Goal: Information Seeking & Learning: Find specific fact

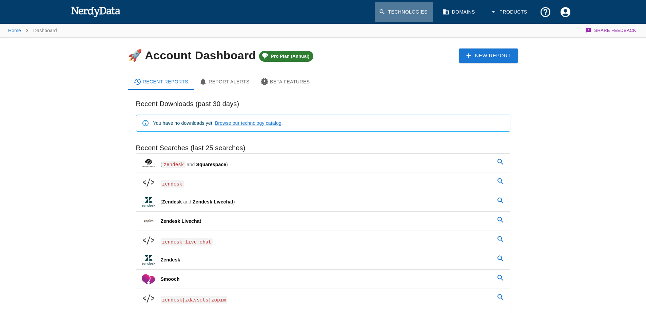
click at [398, 9] on link "Technologies" at bounding box center [403, 12] width 58 height 20
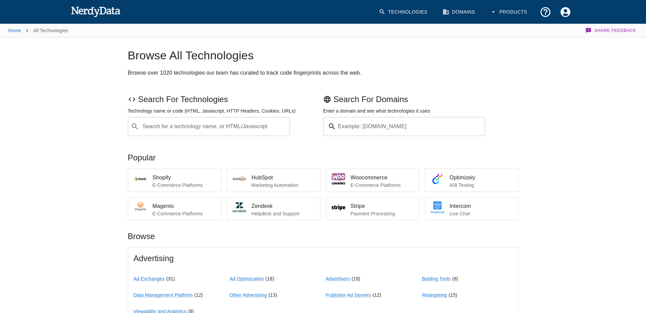
click at [174, 134] on div "​ Search for a technology name, or HTML/Javascript" at bounding box center [209, 126] width 162 height 19
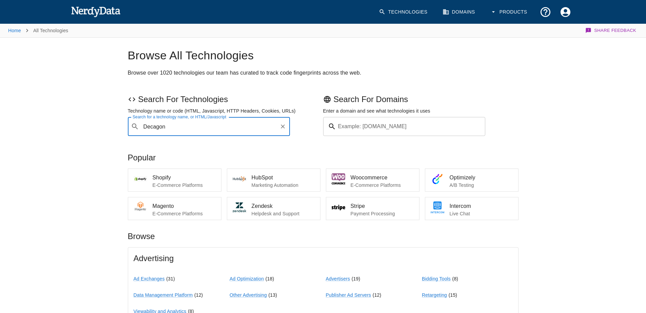
type input "Decagon"
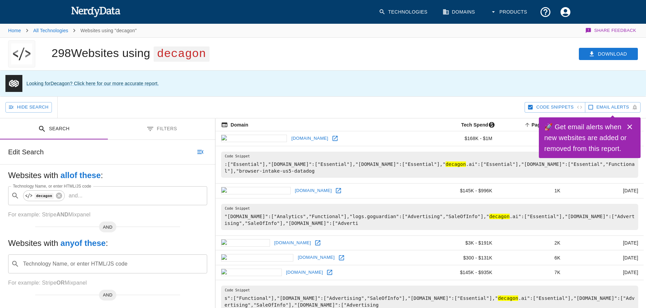
click at [162, 128] on button "Filters" at bounding box center [162, 128] width 108 height 21
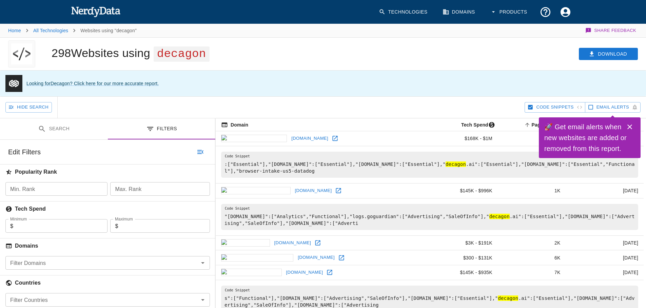
scroll to position [139, 0]
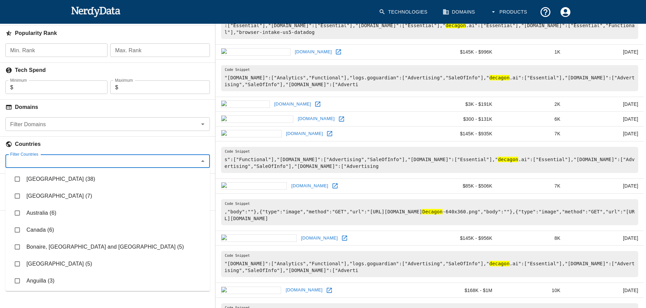
click at [113, 160] on input "Filter Countries" at bounding box center [101, 160] width 189 height 9
click at [69, 178] on li "[GEOGRAPHIC_DATA] (38)" at bounding box center [107, 178] width 204 height 17
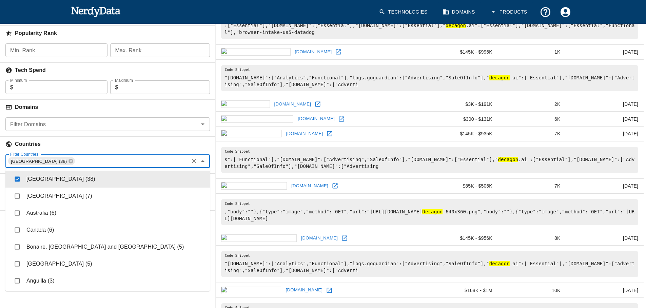
checkbox input "true"
click at [121, 139] on h6 "Countries" at bounding box center [107, 144] width 215 height 15
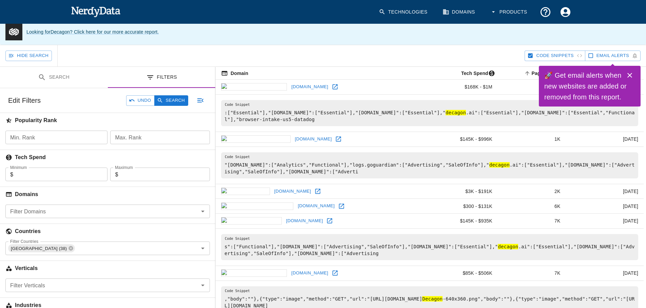
scroll to position [0, 0]
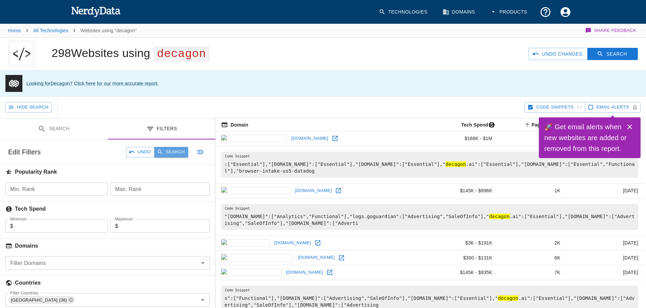
click at [168, 154] on button "Search" at bounding box center [171, 152] width 34 height 11
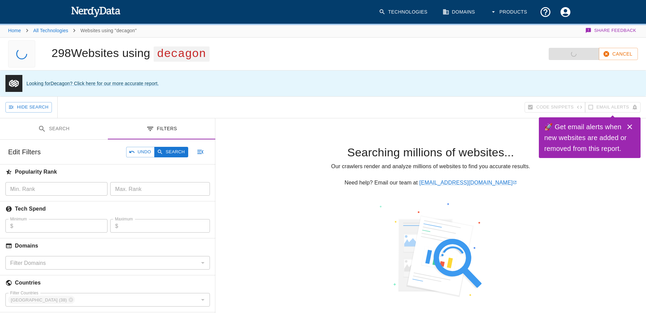
click at [631, 125] on icon "Close" at bounding box center [629, 126] width 5 height 5
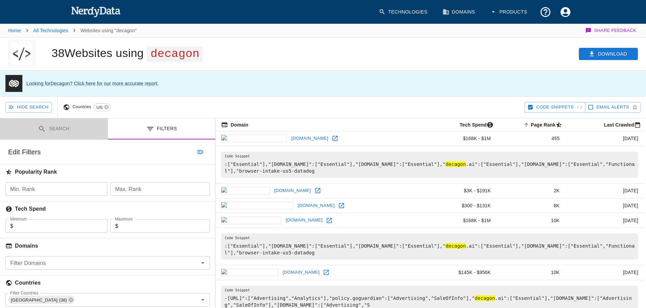
click at [56, 129] on button "Search" at bounding box center [54, 128] width 108 height 21
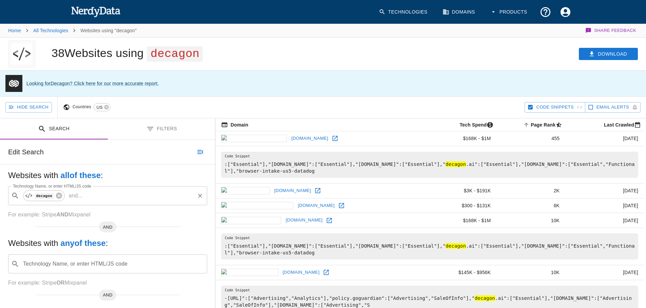
click at [95, 197] on input "Technology Name, or enter HTML/JS code" at bounding box center [139, 195] width 109 height 13
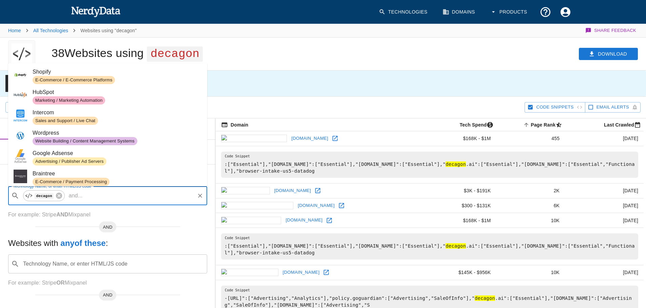
click at [127, 215] on p "For example: Stripe AND Mixpanel" at bounding box center [107, 214] width 199 height 8
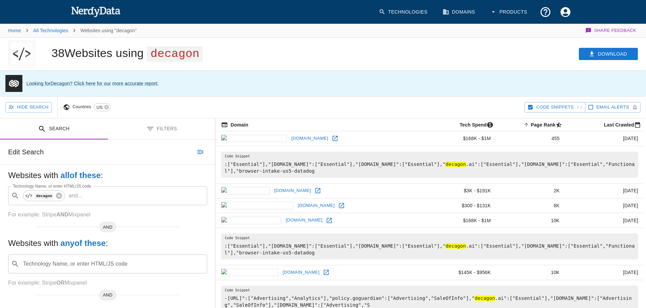
scroll to position [58, 0]
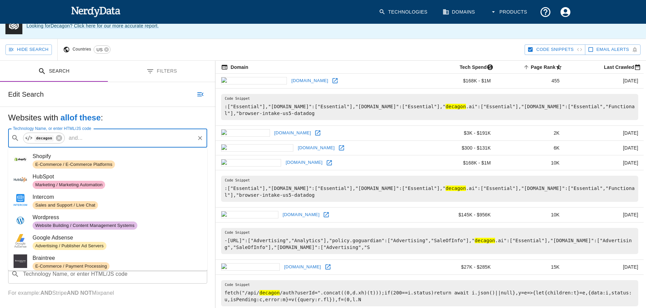
click at [103, 138] on input "Technology Name, or enter HTML/JS code" at bounding box center [139, 137] width 109 height 13
click at [79, 138] on p "and ..." at bounding box center [75, 138] width 19 height 8
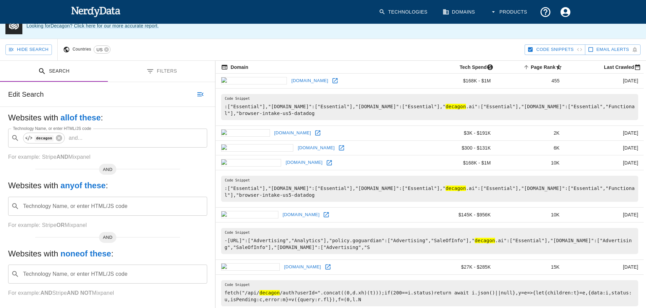
click at [138, 123] on h5 "Websites with all of these :" at bounding box center [107, 117] width 199 height 11
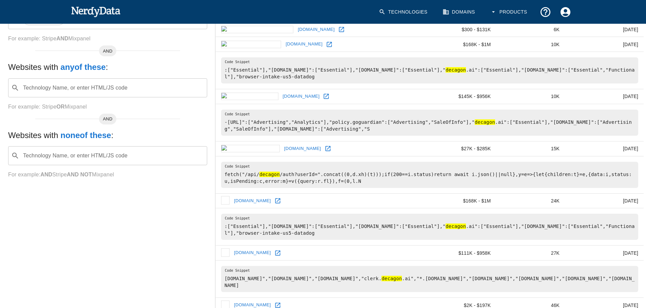
scroll to position [0, 0]
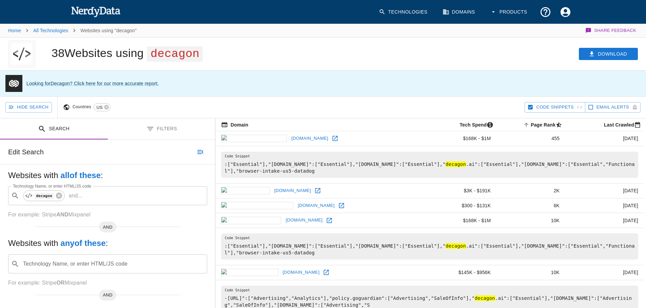
click at [89, 177] on b "all of these" at bounding box center [80, 174] width 40 height 9
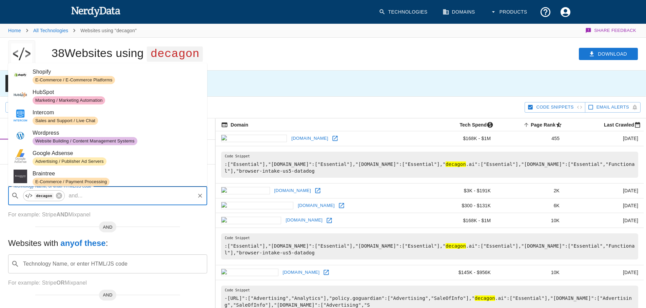
click at [93, 197] on input "Technology Name, or enter HTML/JS code" at bounding box center [139, 195] width 109 height 13
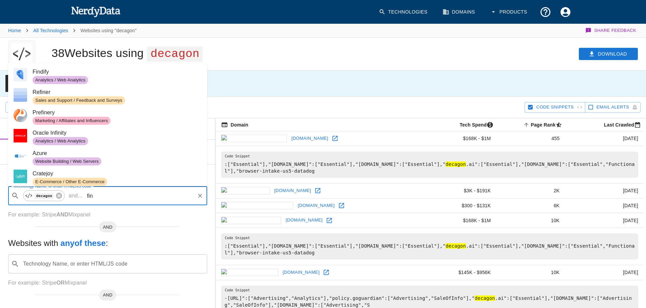
type input "fin"
click at [115, 197] on input "fin" at bounding box center [139, 195] width 109 height 13
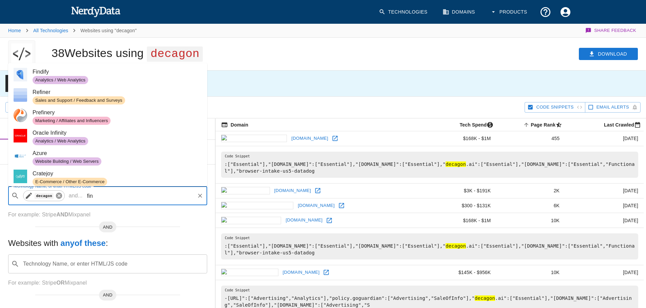
click at [59, 195] on icon at bounding box center [58, 195] width 7 height 7
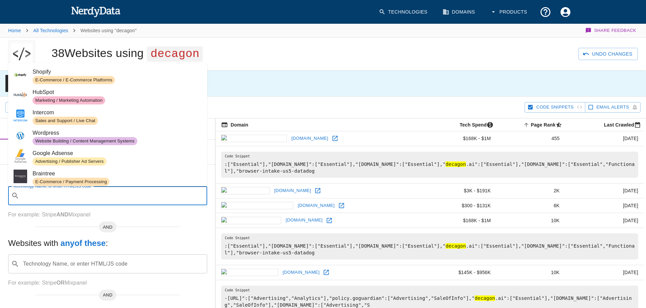
click at [61, 193] on input "Technology Name, or enter HTML/JS code" at bounding box center [113, 195] width 182 height 13
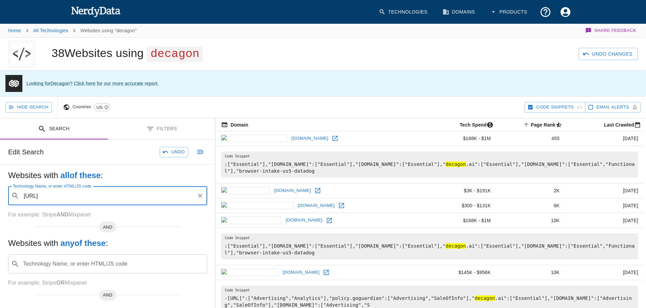
type input "[URL]"
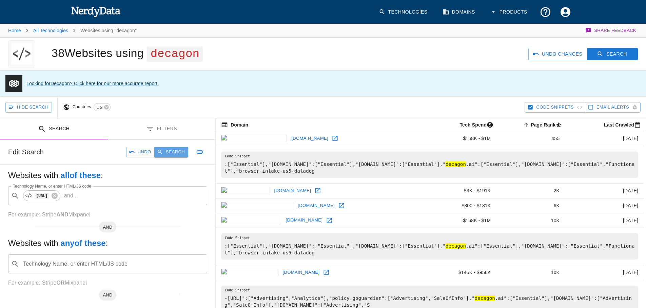
click at [181, 152] on button "Search" at bounding box center [171, 152] width 34 height 11
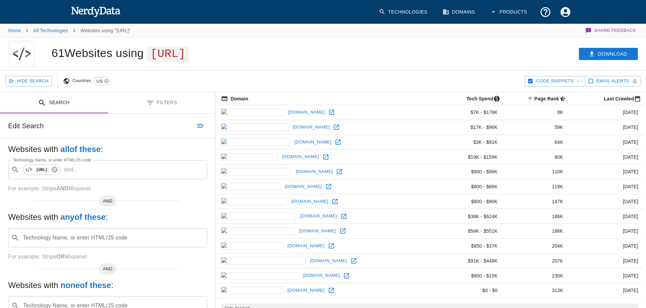
click at [153, 105] on icon "Toggle between search and filters" at bounding box center [150, 103] width 8 height 8
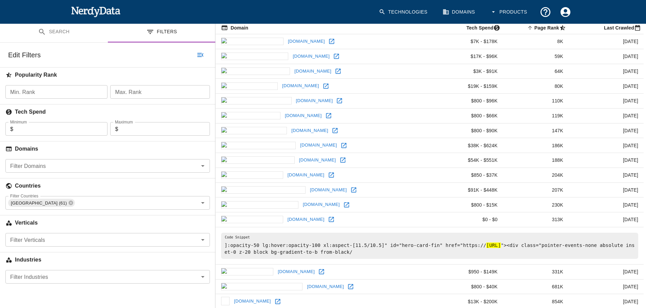
scroll to position [108, 0]
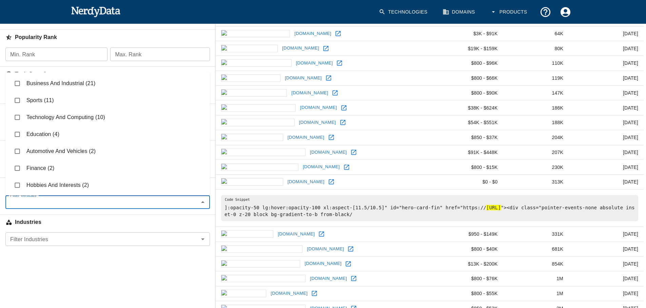
click at [123, 200] on input "Filter Verticals" at bounding box center [101, 201] width 189 height 9
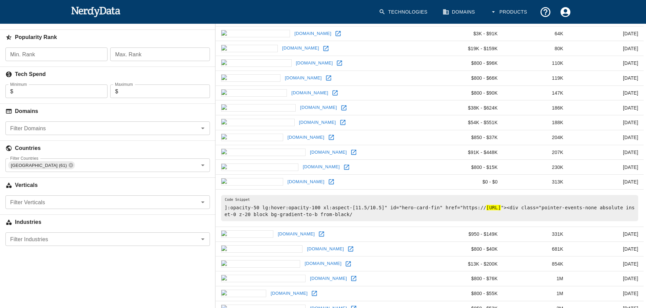
click at [110, 255] on div "Search Filters Edit Search Websites with all of these : Technology Name, or ent…" at bounding box center [107, 120] width 215 height 273
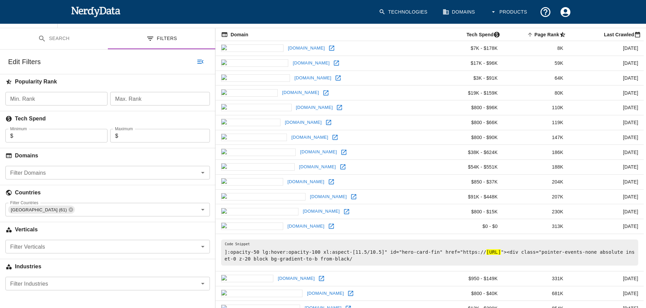
scroll to position [0, 0]
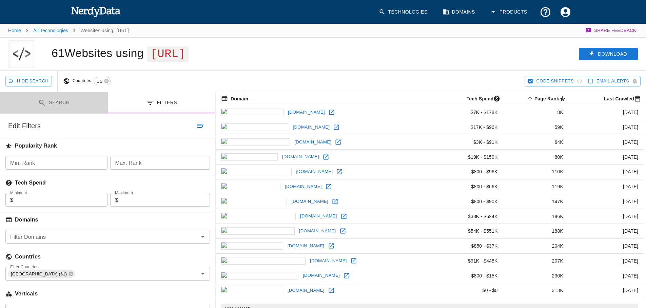
click at [48, 100] on button "Search" at bounding box center [54, 102] width 108 height 21
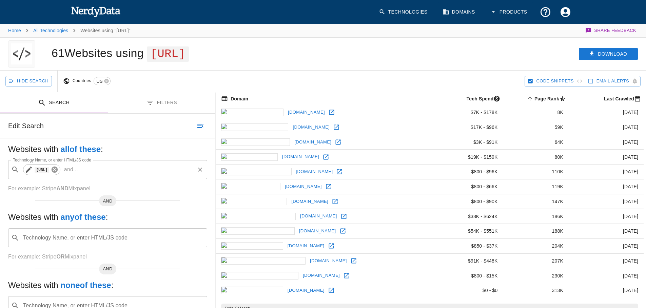
click at [57, 170] on icon at bounding box center [55, 169] width 6 height 6
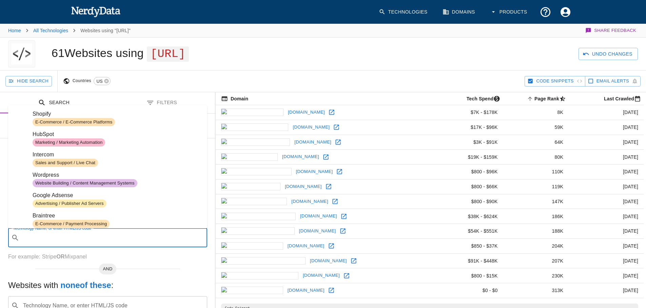
click at [85, 238] on input "Technology Name, or enter HTML/JS code" at bounding box center [113, 237] width 182 height 13
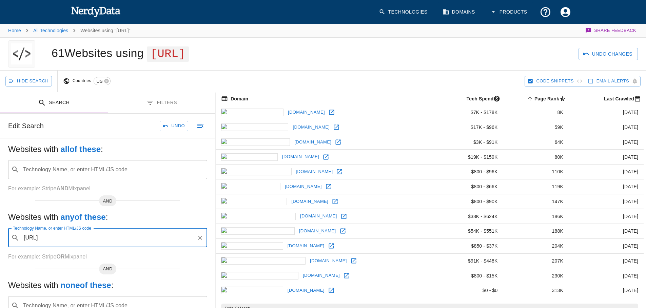
type input "[URL]"
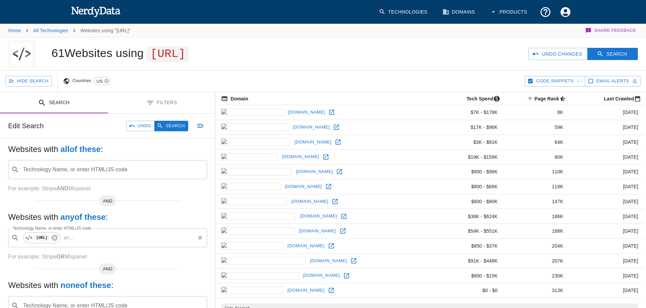
click at [131, 235] on input "Technology Name, or enter HTML/JS code" at bounding box center [135, 237] width 118 height 13
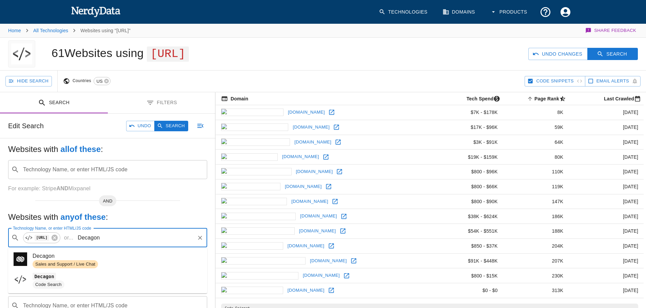
type input "Decagon"
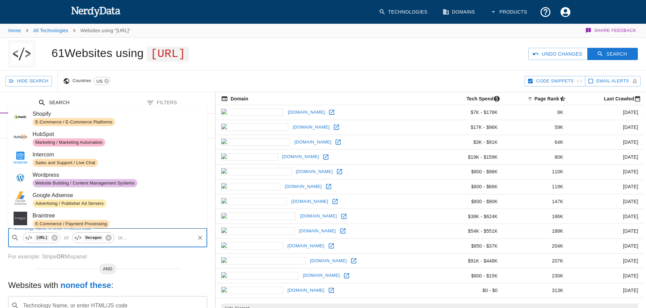
click at [141, 240] on input "Technology Name, or enter HTML/JS code" at bounding box center [162, 237] width 64 height 13
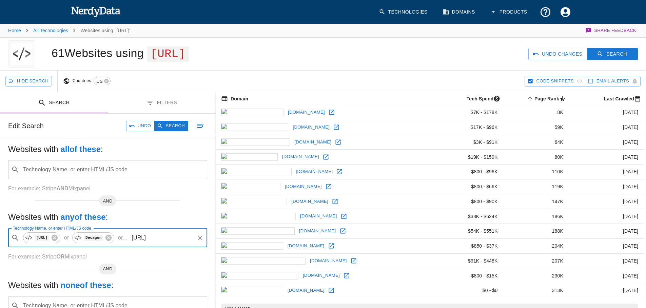
type input "[URL]"
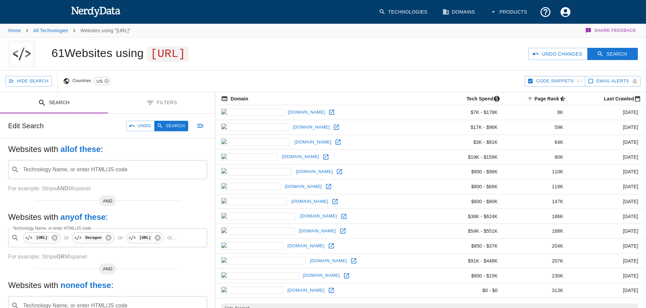
click at [148, 209] on div "Websites with all of these : Technology Name, or enter HTML/JS code ​ Technolog…" at bounding box center [107, 241] width 215 height 206
click at [161, 240] on icon at bounding box center [157, 237] width 7 height 7
click at [107, 235] on icon at bounding box center [108, 237] width 7 height 7
click at [57, 237] on icon at bounding box center [55, 237] width 6 height 6
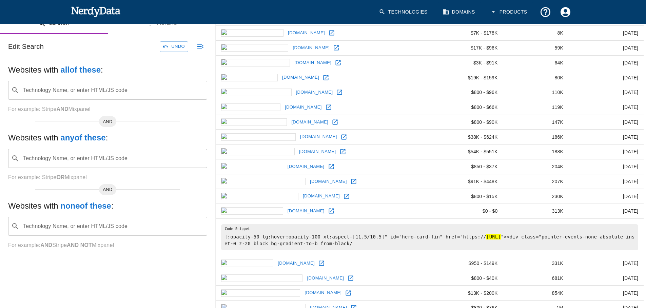
scroll to position [142, 0]
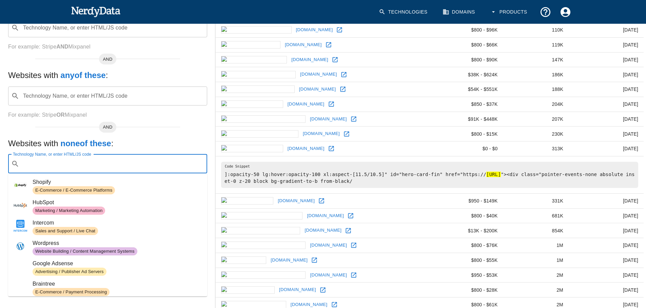
click at [118, 167] on input "Technology Name, or enter HTML/JS code" at bounding box center [113, 163] width 182 height 13
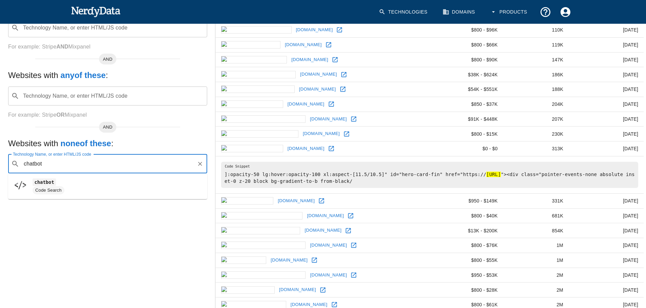
click at [102, 191] on span "Code Search" at bounding box center [117, 190] width 169 height 8
type input "chatbot"
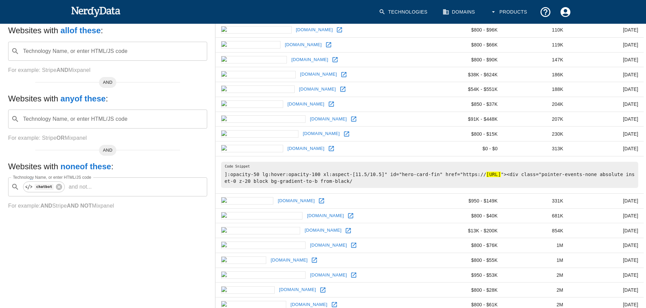
scroll to position [165, 0]
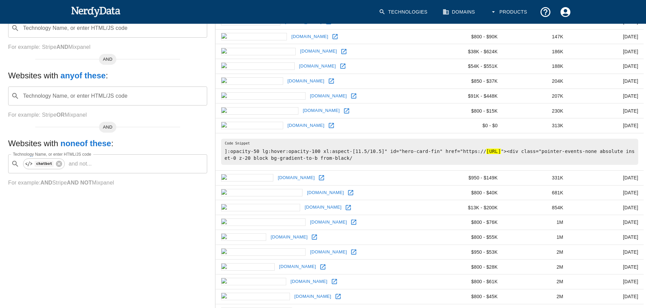
click at [115, 223] on div "Search Filters Edit Search Undo Search At least one inclusion search field is r…" at bounding box center [107, 149] width 215 height 444
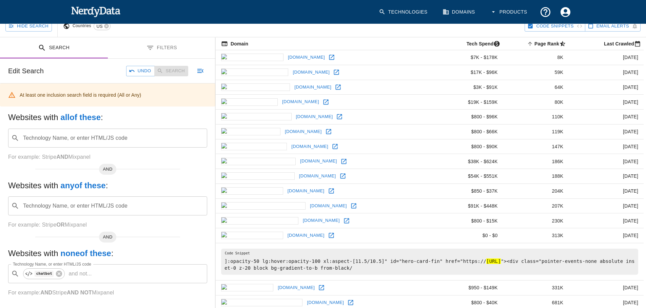
scroll to position [134, 0]
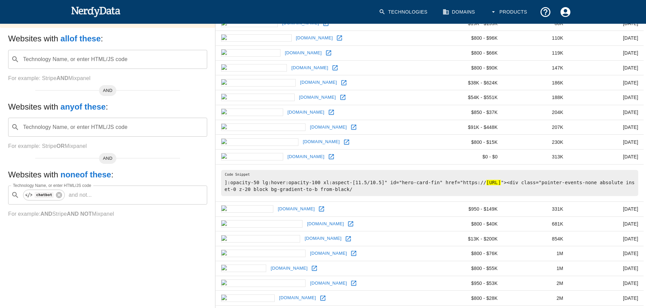
click at [122, 231] on div "Websites with all of these : Technology Name, or enter HTML/JS code ​ Technolog…" at bounding box center [107, 131] width 215 height 206
click at [151, 174] on h5 "Websites with none of these :" at bounding box center [107, 174] width 199 height 11
click at [130, 196] on input "Technology Name, or enter HTML/JS code" at bounding box center [144, 194] width 99 height 13
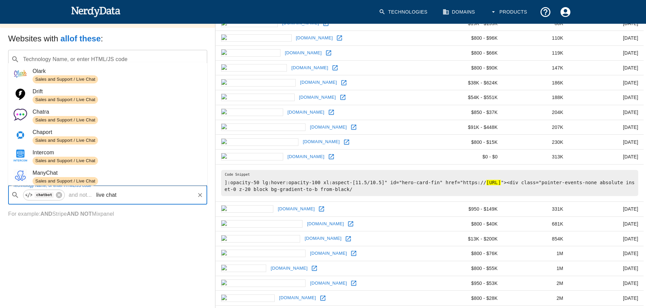
click at [115, 193] on input "live chat" at bounding box center [144, 194] width 99 height 13
drag, startPoint x: 123, startPoint y: 193, endPoint x: 97, endPoint y: 192, distance: 26.4
click at [97, 192] on input "live chat" at bounding box center [144, 194] width 99 height 13
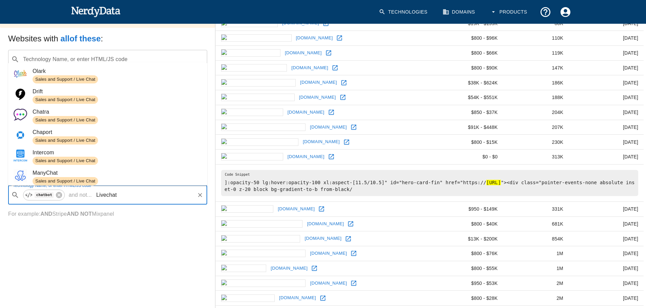
type input "Livechat"
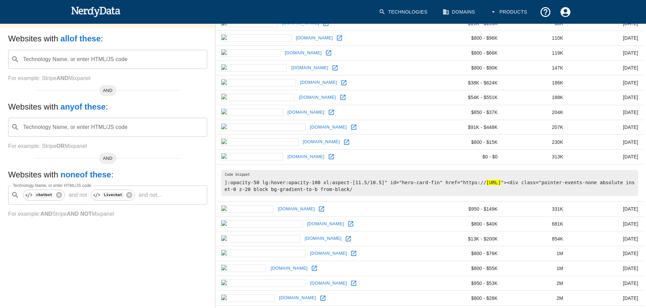
click at [159, 177] on h5 "Websites with none of these :" at bounding box center [107, 174] width 199 height 11
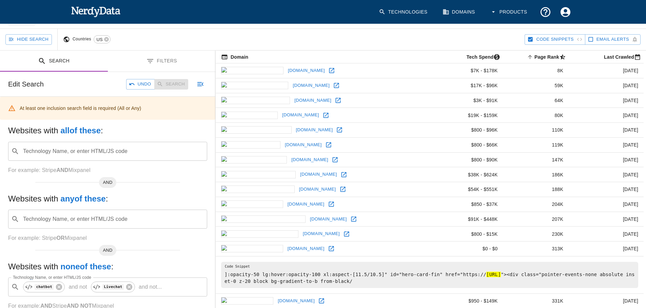
scroll to position [0, 0]
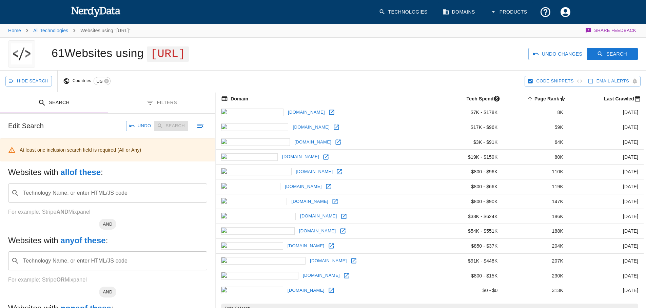
click at [173, 129] on div "Undo Search" at bounding box center [157, 126] width 62 height 11
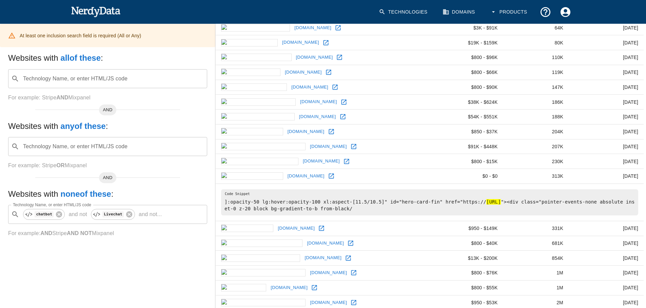
scroll to position [81, 0]
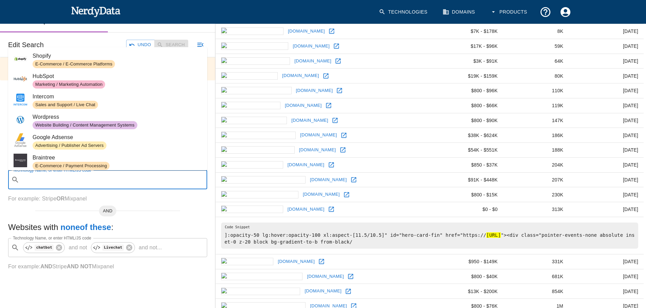
click at [108, 180] on input "Technology Name, or enter HTML/JS code" at bounding box center [113, 179] width 182 height 13
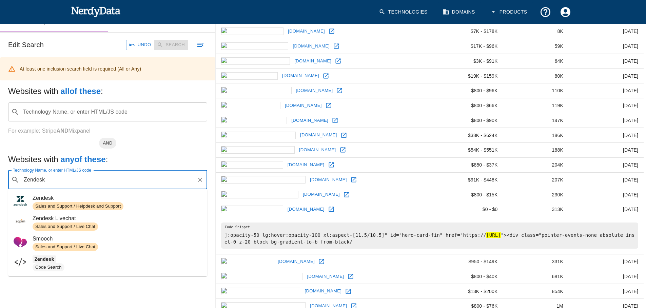
click at [95, 196] on span "Zendesk" at bounding box center [117, 198] width 169 height 8
type input "Zendesk"
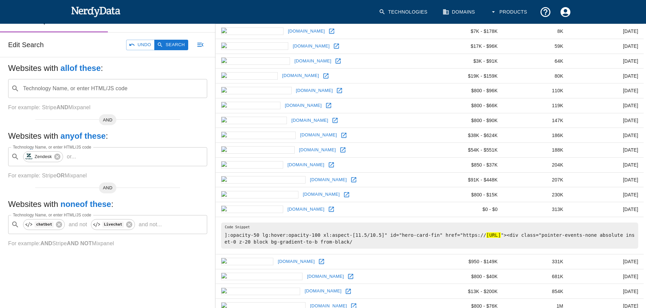
click at [151, 182] on div "AND" at bounding box center [107, 184] width 145 height 5
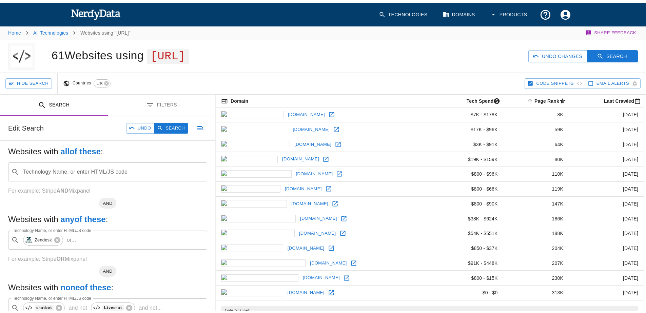
scroll to position [0, 0]
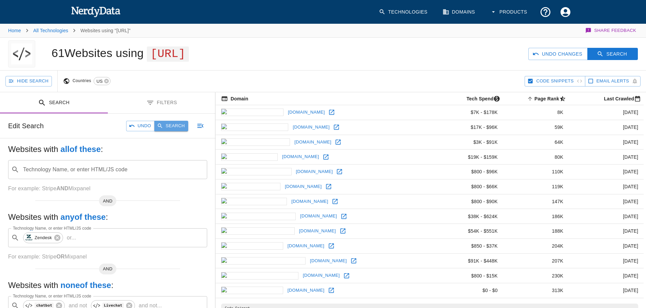
click at [171, 129] on button "Search" at bounding box center [171, 126] width 34 height 11
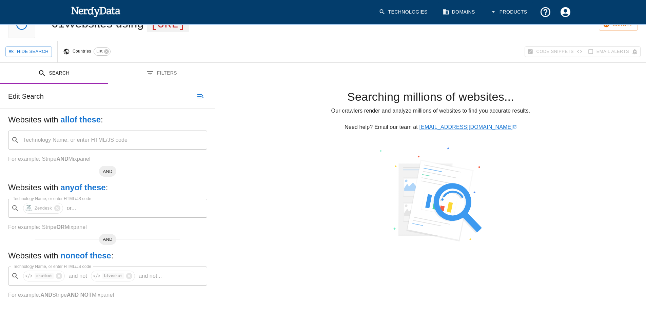
scroll to position [59, 0]
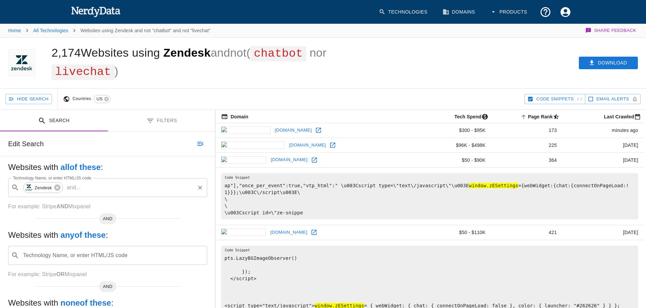
click at [316, 128] on icon at bounding box center [318, 130] width 5 height 5
click at [329, 144] on icon at bounding box center [332, 145] width 7 height 7
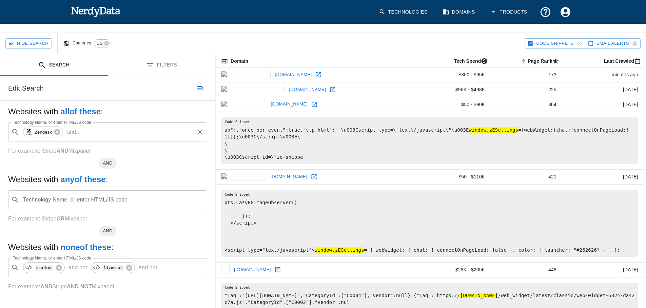
scroll to position [56, 0]
click at [311, 176] on icon at bounding box center [313, 176] width 5 height 5
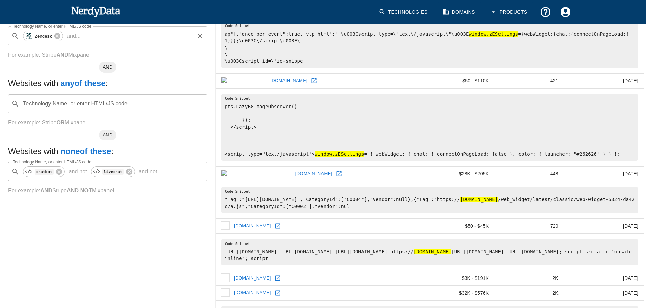
scroll to position [160, 0]
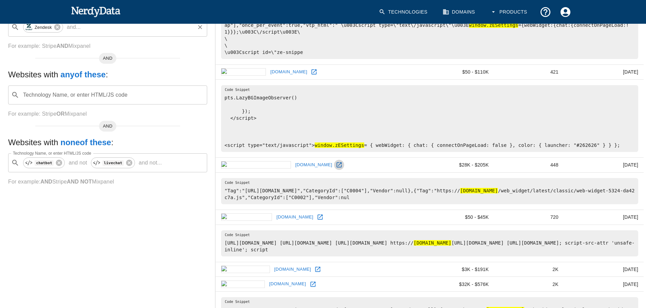
click at [335, 168] on icon at bounding box center [338, 164] width 7 height 7
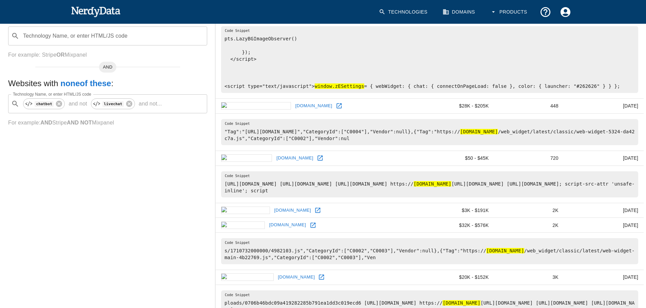
scroll to position [220, 0]
click at [317, 160] on icon at bounding box center [319, 157] width 5 height 5
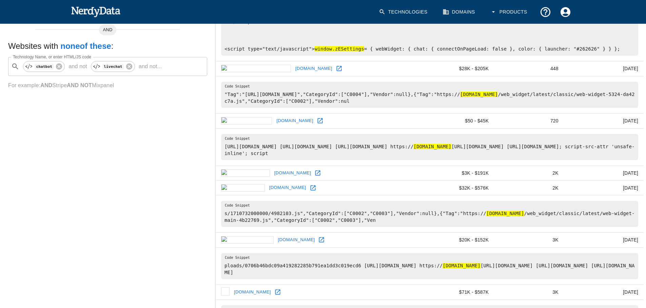
scroll to position [333, 0]
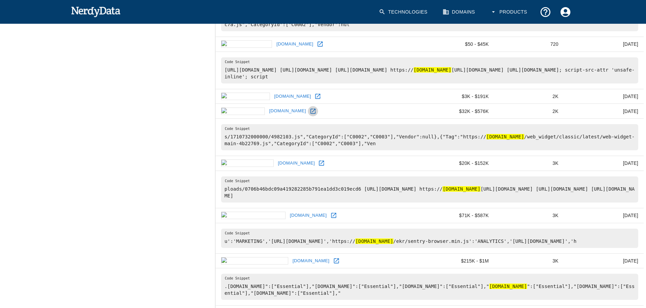
click at [309, 115] on icon at bounding box center [312, 111] width 7 height 7
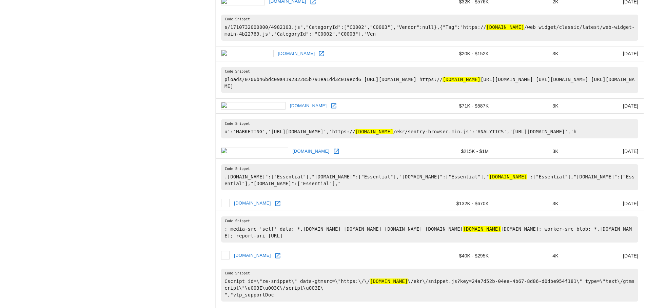
scroll to position [443, 0]
click at [309, 206] on icon at bounding box center [312, 203] width 7 height 7
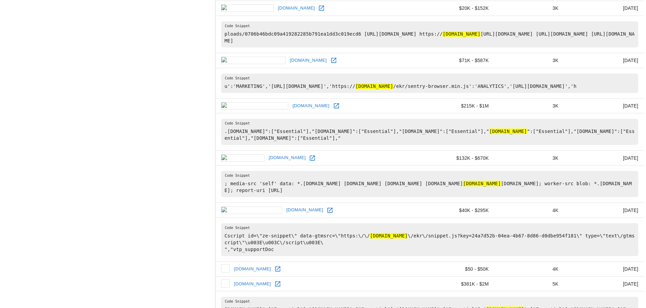
scroll to position [491, 0]
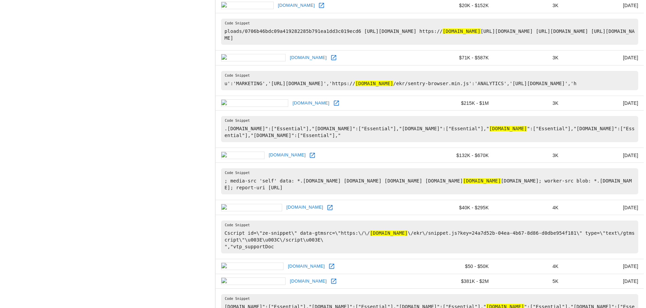
click at [250, 194] on pre "; media-src 'self' data: *.[DOMAIN_NAME] [DOMAIN_NAME] [DOMAIN_NAME] [DOMAIN_NA…" at bounding box center [429, 181] width 417 height 26
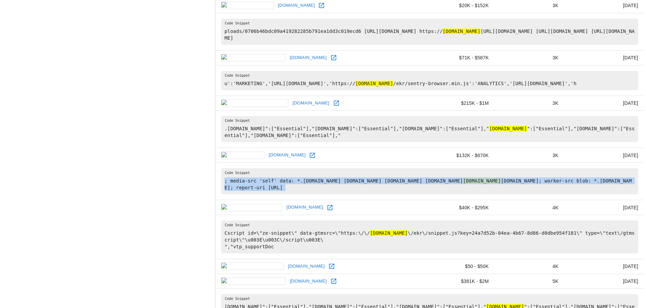
click at [250, 194] on pre "; media-src 'self' data: *.[DOMAIN_NAME] [DOMAIN_NAME] [DOMAIN_NAME] [DOMAIN_NA…" at bounding box center [429, 181] width 417 height 26
click at [500, 183] on hl "[DOMAIN_NAME]" at bounding box center [482, 180] width 38 height 5
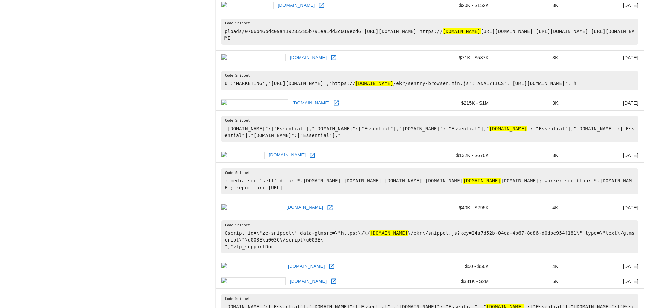
click at [500, 183] on hl "[DOMAIN_NAME]" at bounding box center [482, 180] width 38 height 5
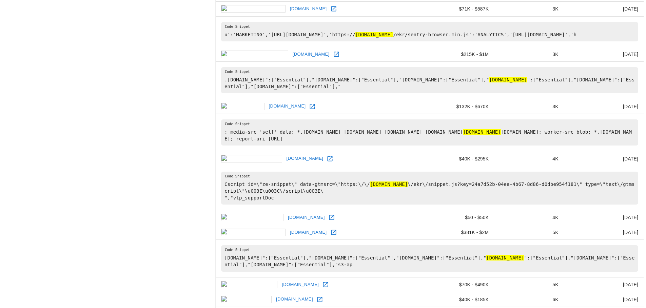
scroll to position [615, 0]
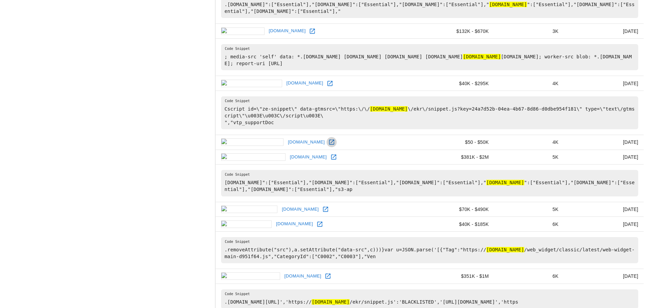
click at [328, 145] on icon at bounding box center [331, 142] width 7 height 7
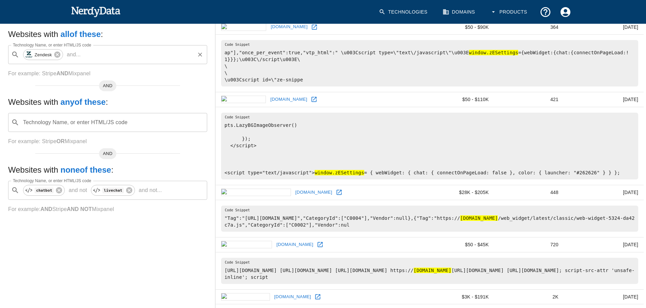
scroll to position [129, 0]
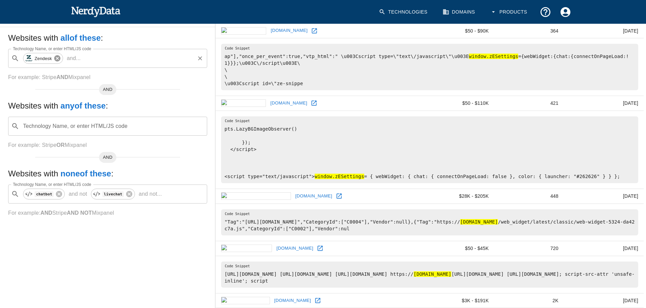
click at [59, 56] on icon at bounding box center [57, 58] width 6 height 6
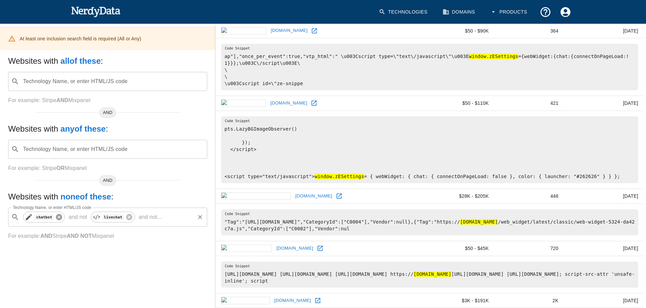
click at [61, 218] on icon at bounding box center [59, 217] width 6 height 6
click at [62, 217] on icon at bounding box center [61, 217] width 6 height 6
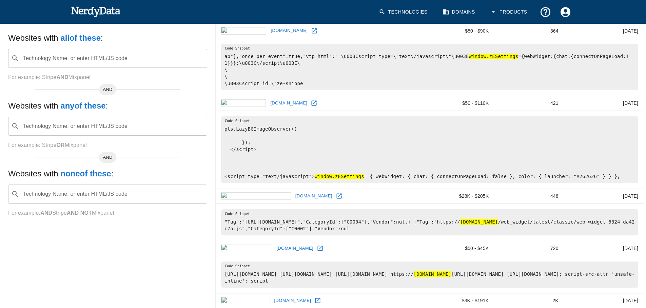
scroll to position [0, 0]
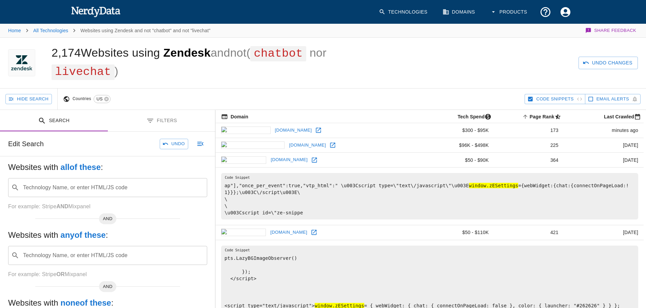
click at [153, 121] on icon "Toggle between search and filters" at bounding box center [150, 121] width 8 height 8
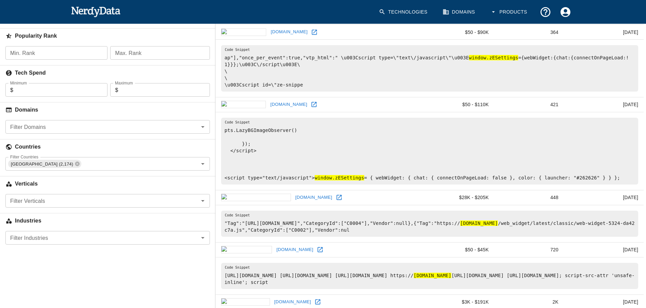
scroll to position [128, 0]
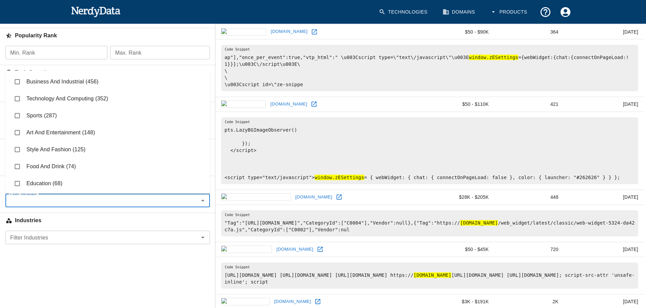
click at [78, 204] on input "Filter Verticals" at bounding box center [101, 200] width 189 height 9
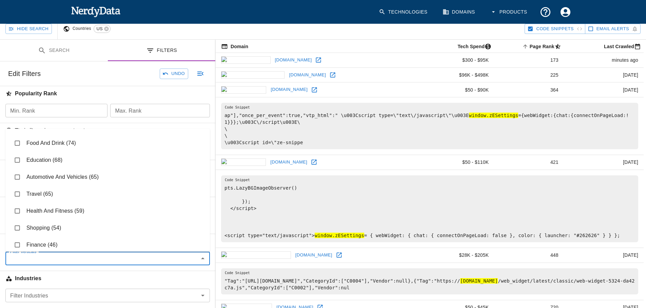
scroll to position [92, 0]
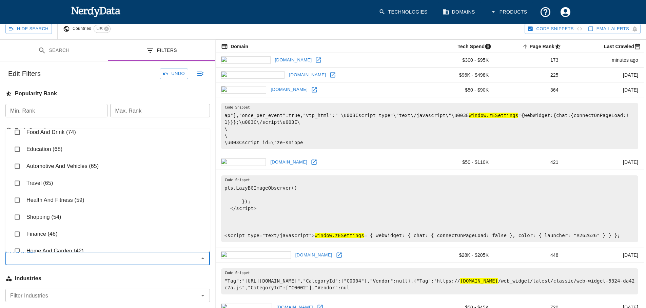
click at [84, 161] on li "Automotive And Vehicles (65)" at bounding box center [107, 166] width 204 height 17
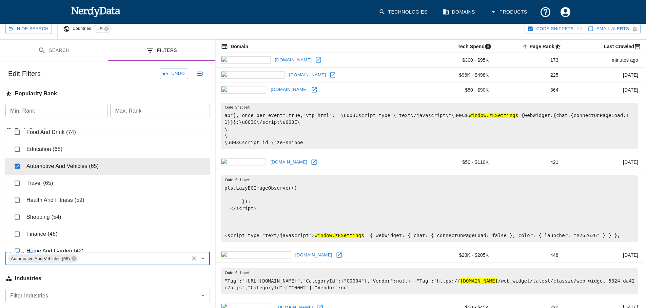
checkbox input "true"
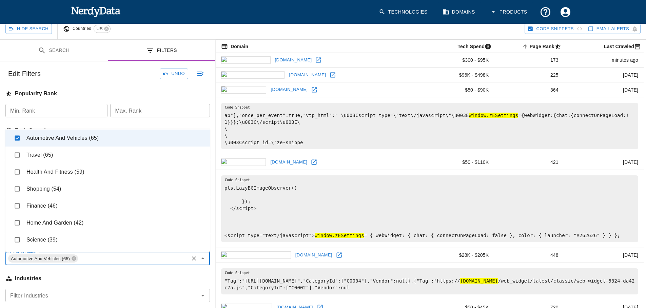
scroll to position [126, 0]
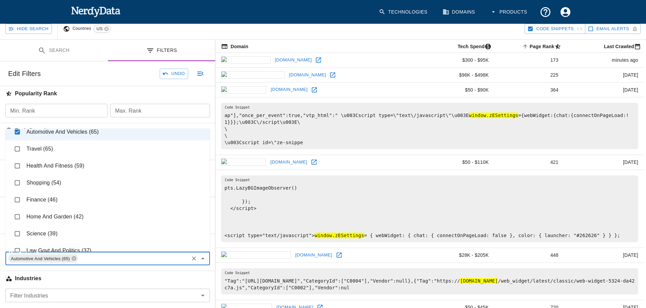
click at [76, 160] on li "Health And Fitness (59)" at bounding box center [107, 165] width 204 height 17
checkbox input "true"
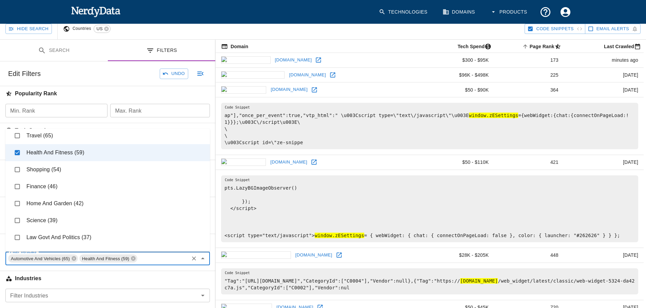
scroll to position [152, 0]
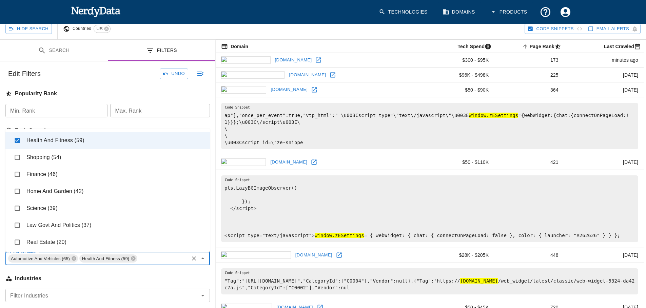
click at [62, 188] on li "Home And Garden (42)" at bounding box center [107, 191] width 204 height 17
checkbox input "true"
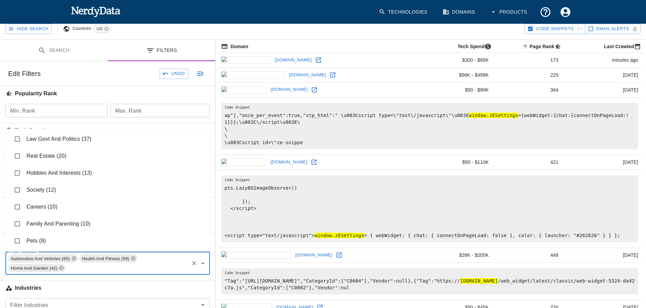
scroll to position [208, 0]
